Goal: Navigation & Orientation: Go to known website

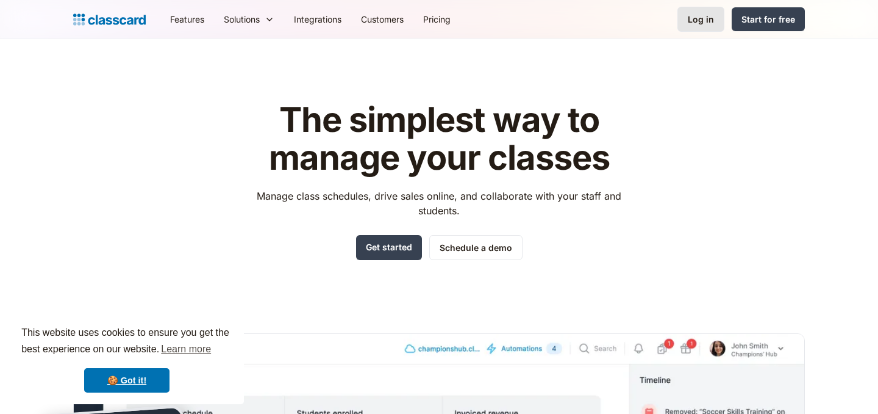
click at [691, 20] on div "Log in" at bounding box center [701, 19] width 26 height 13
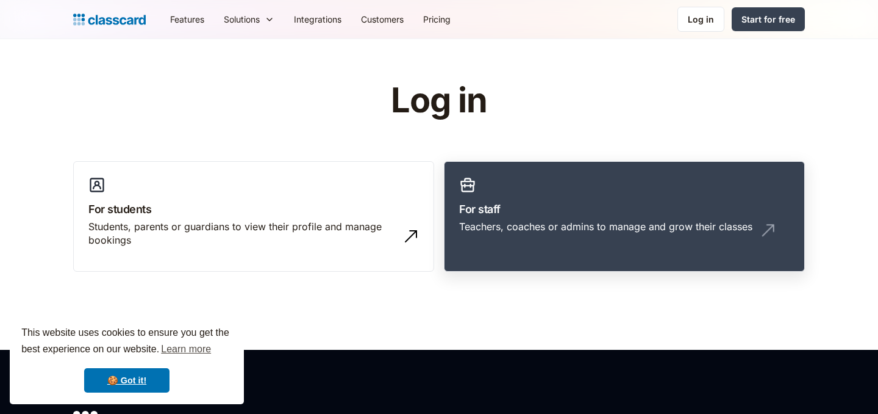
click at [493, 238] on div "Teachers, coaches or admins to manage and grow their classes" at bounding box center [624, 231] width 331 height 23
